Goal: Check status: Check status

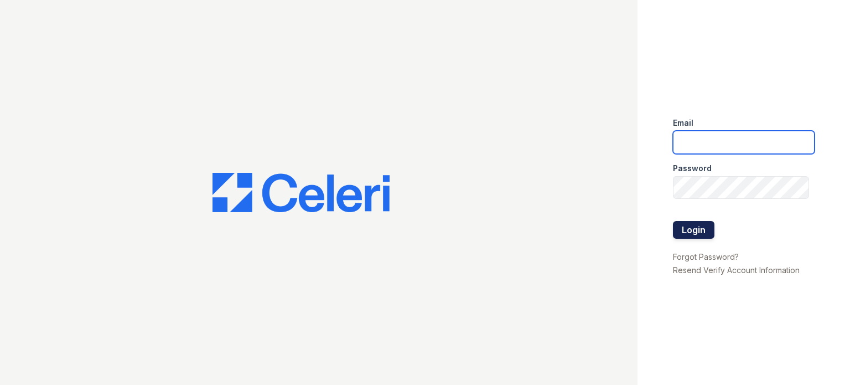
type input "[EMAIL_ADDRESS][DOMAIN_NAME]"
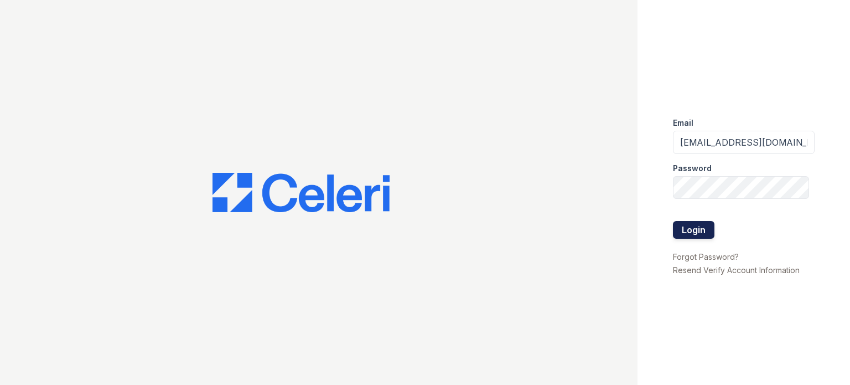
click at [704, 232] on button "Login" at bounding box center [694, 230] width 42 height 18
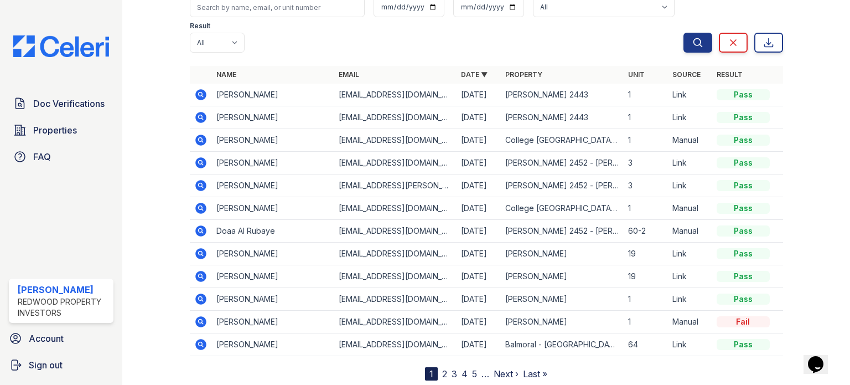
scroll to position [111, 0]
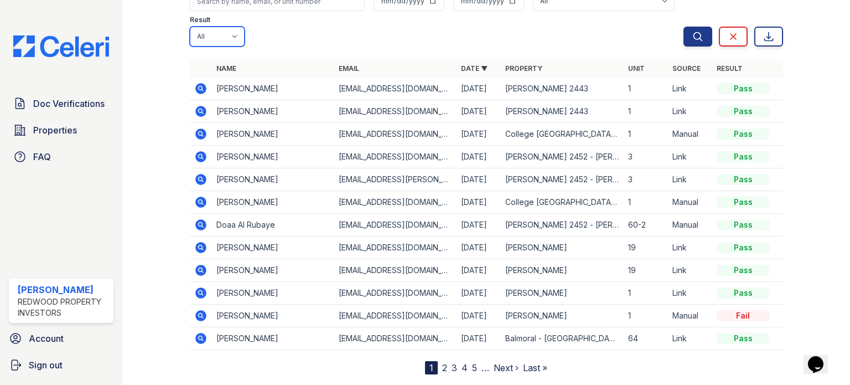
drag, startPoint x: 239, startPoint y: 44, endPoint x: 291, endPoint y: 46, distance: 52.1
click at [239, 44] on select "All Pass Caution Fail N/a" at bounding box center [217, 37] width 55 height 20
click at [270, 46] on div "Applicant or unit From To Property All Alexis Villadores Auburn Balmoral - Suns…" at bounding box center [437, 11] width 494 height 71
click at [230, 36] on select "All Pass Caution Fail N/a" at bounding box center [217, 37] width 55 height 20
select select "caution"
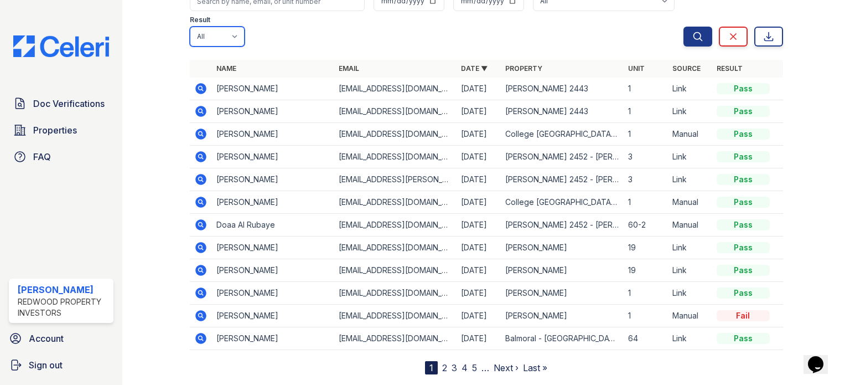
click at [190, 27] on select "All Pass Caution Fail N/a" at bounding box center [217, 37] width 55 height 20
